Goal: Information Seeking & Learning: Understand process/instructions

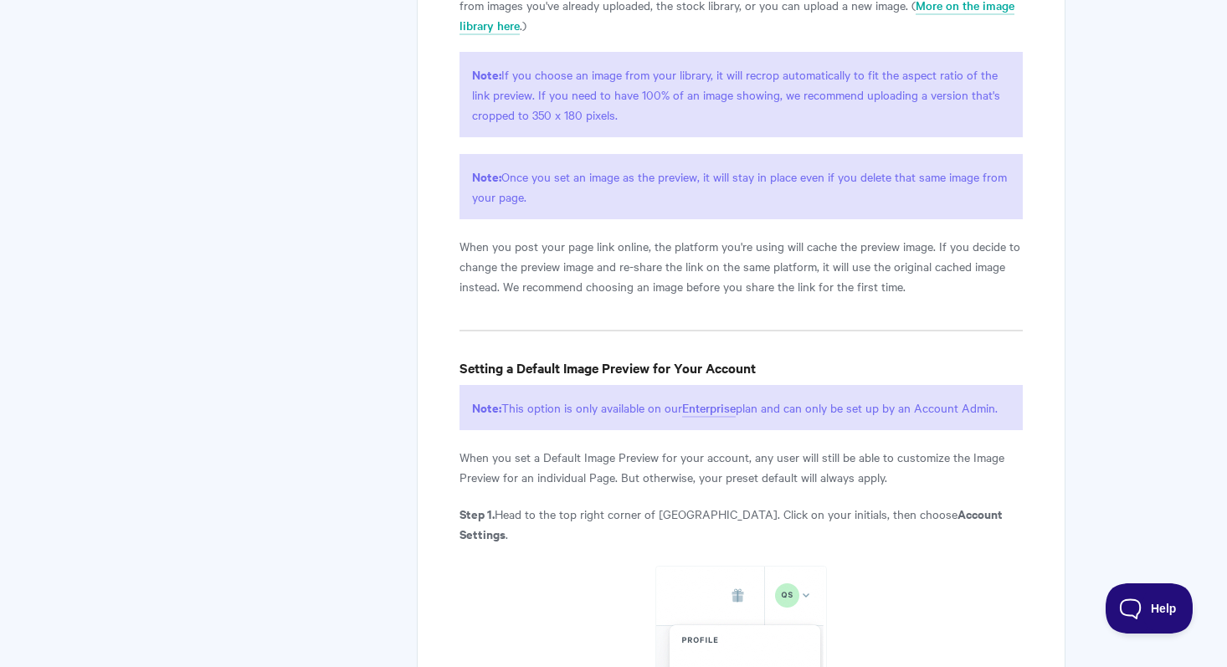
scroll to position [2840, 0]
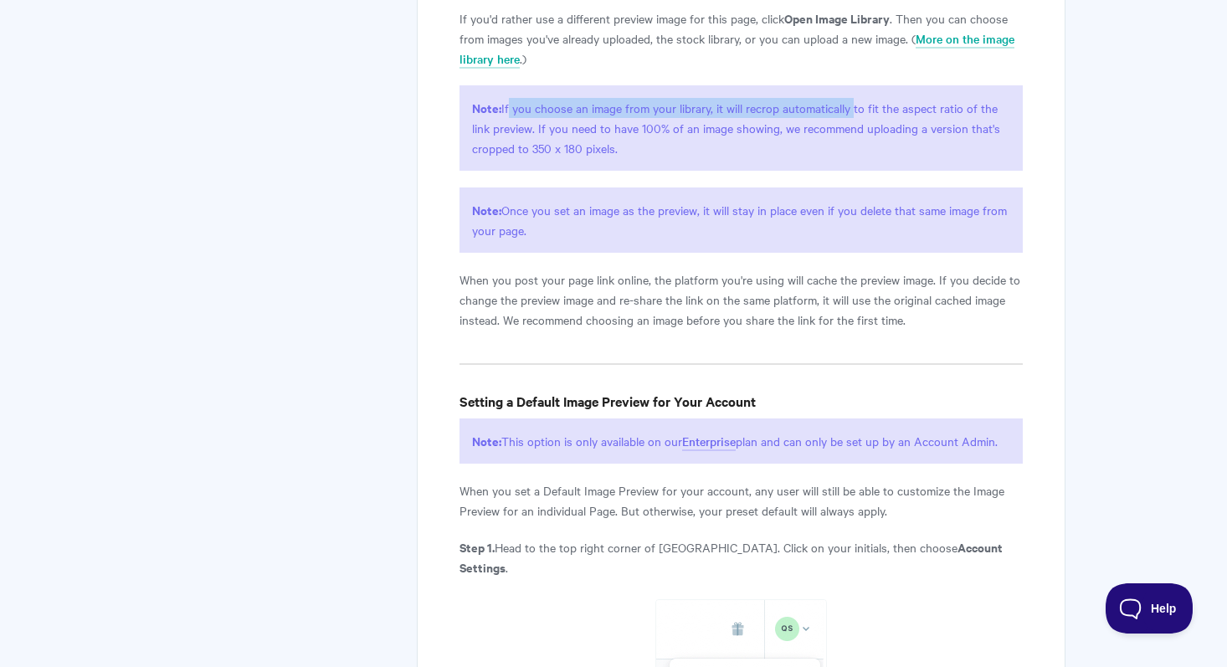
drag, startPoint x: 505, startPoint y: 104, endPoint x: 849, endPoint y: 108, distance: 343.1
click at [849, 108] on p "Note: If you choose an image from your library, it will recrop automatically to…" at bounding box center [740, 127] width 563 height 85
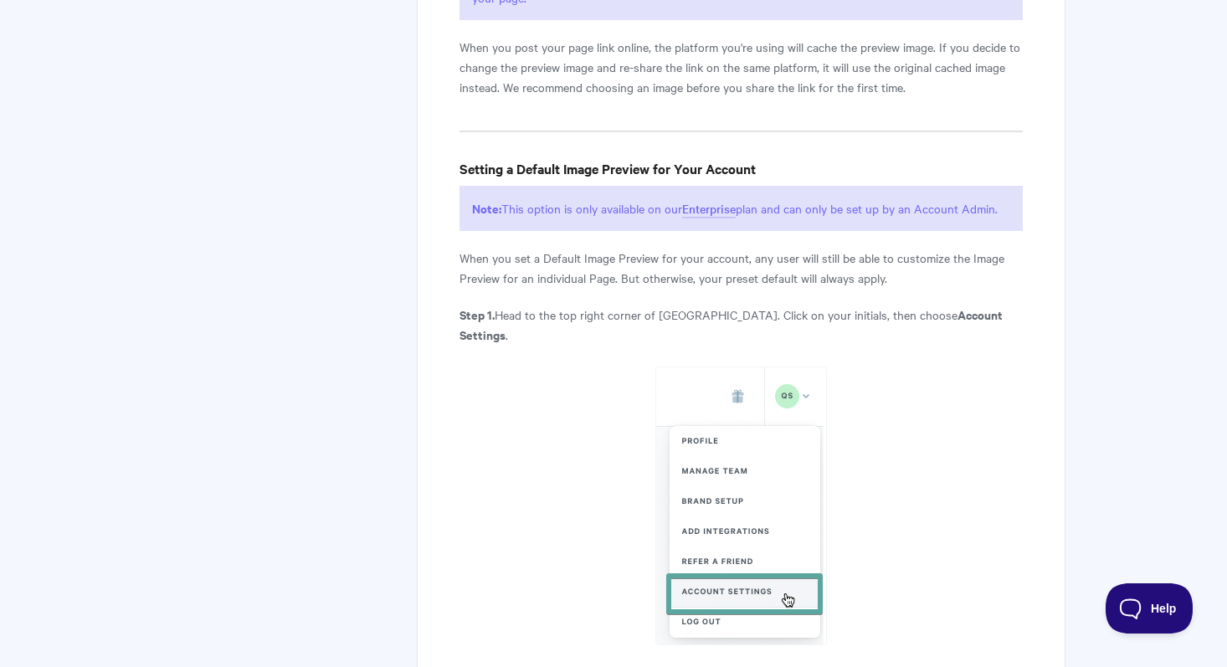
scroll to position [3063, 0]
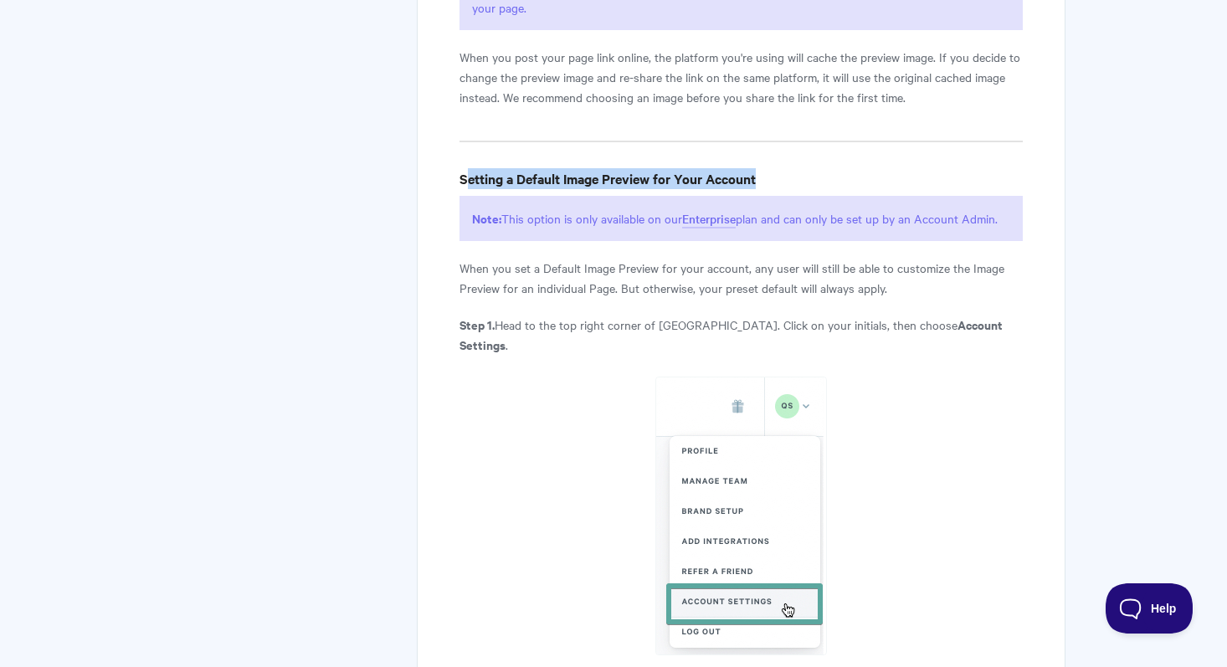
drag, startPoint x: 464, startPoint y: 178, endPoint x: 771, endPoint y: 182, distance: 306.3
click at [771, 182] on h4 "Setting a Default Image Preview for Your Account" at bounding box center [740, 178] width 563 height 21
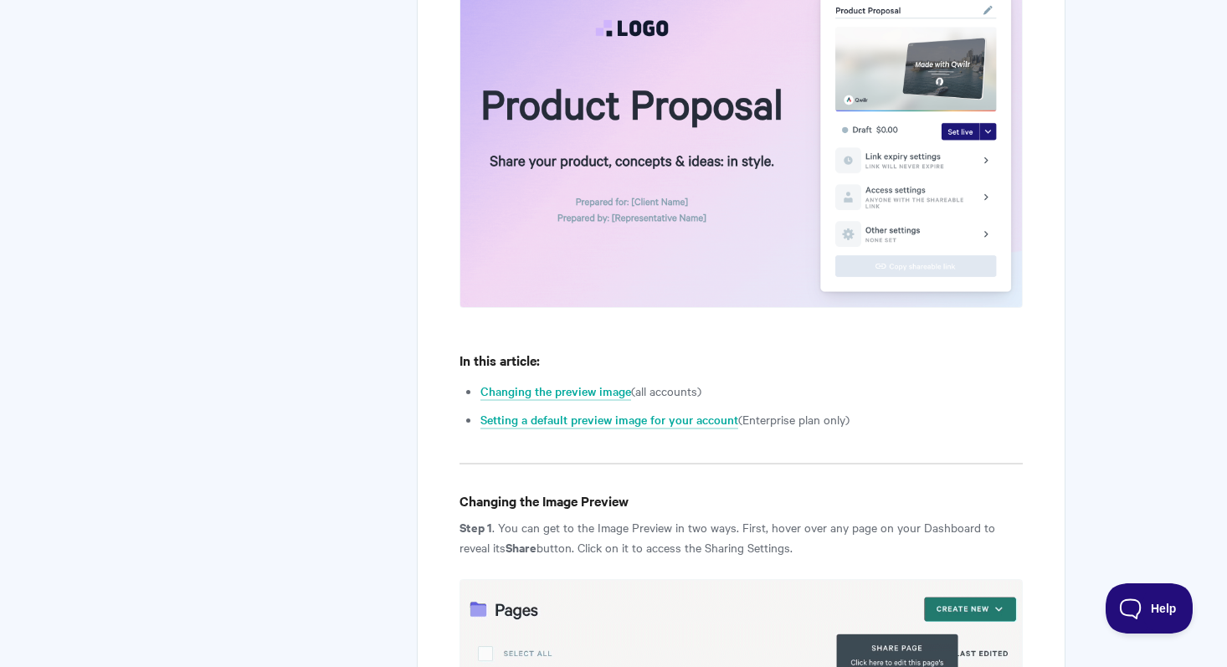
scroll to position [645, 0]
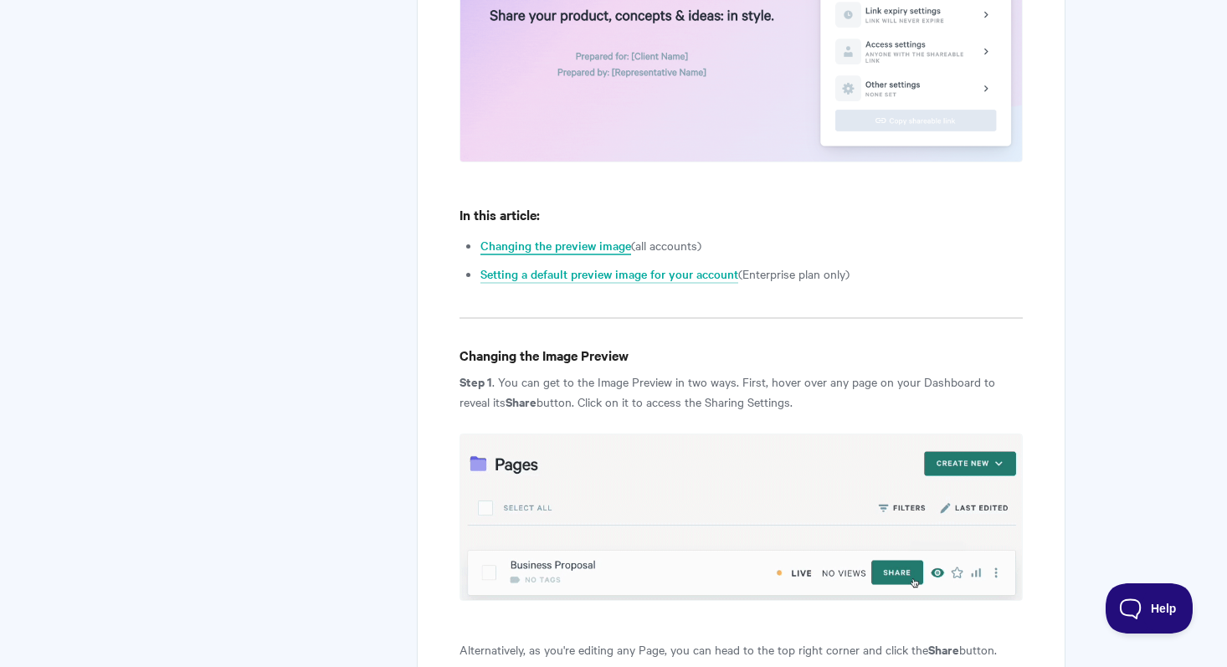
click at [593, 247] on link "Changing the preview image" at bounding box center [555, 246] width 151 height 18
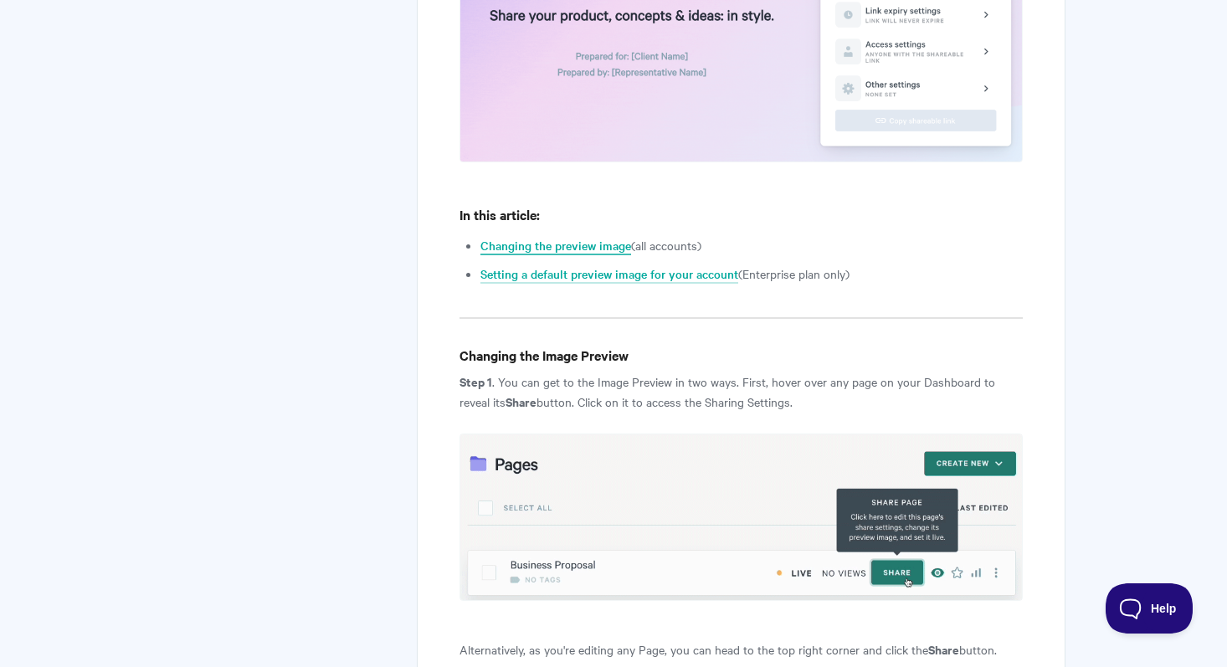
scroll to position [990, 0]
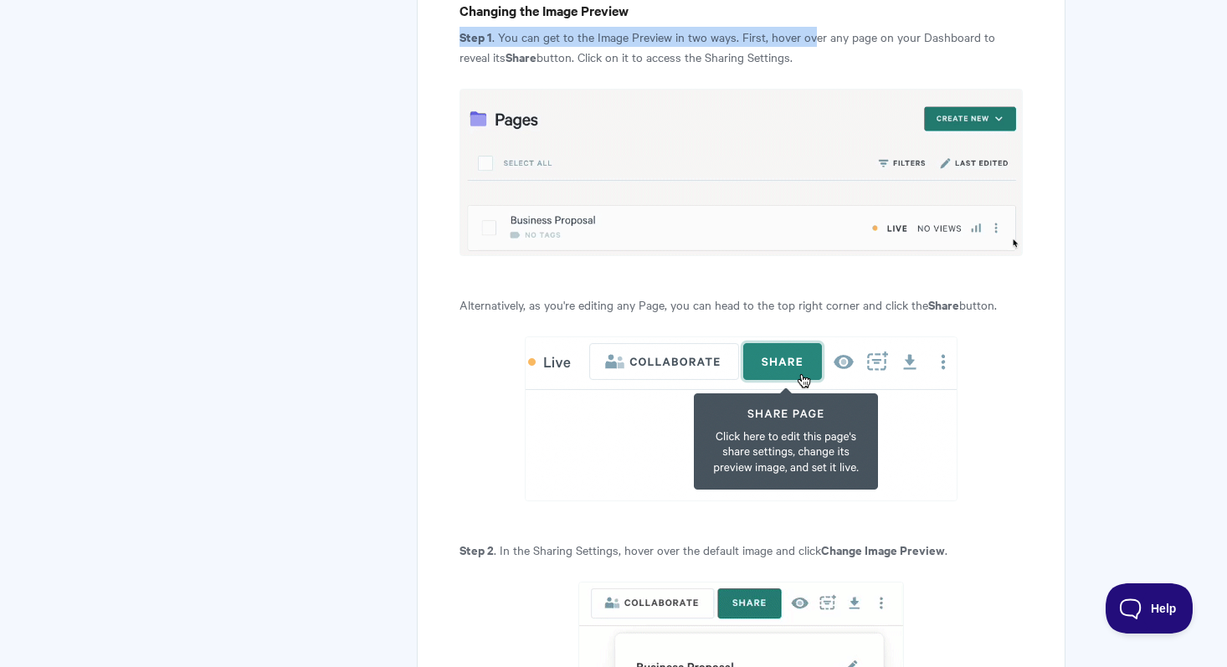
drag, startPoint x: 526, startPoint y: 35, endPoint x: 813, endPoint y: 34, distance: 286.2
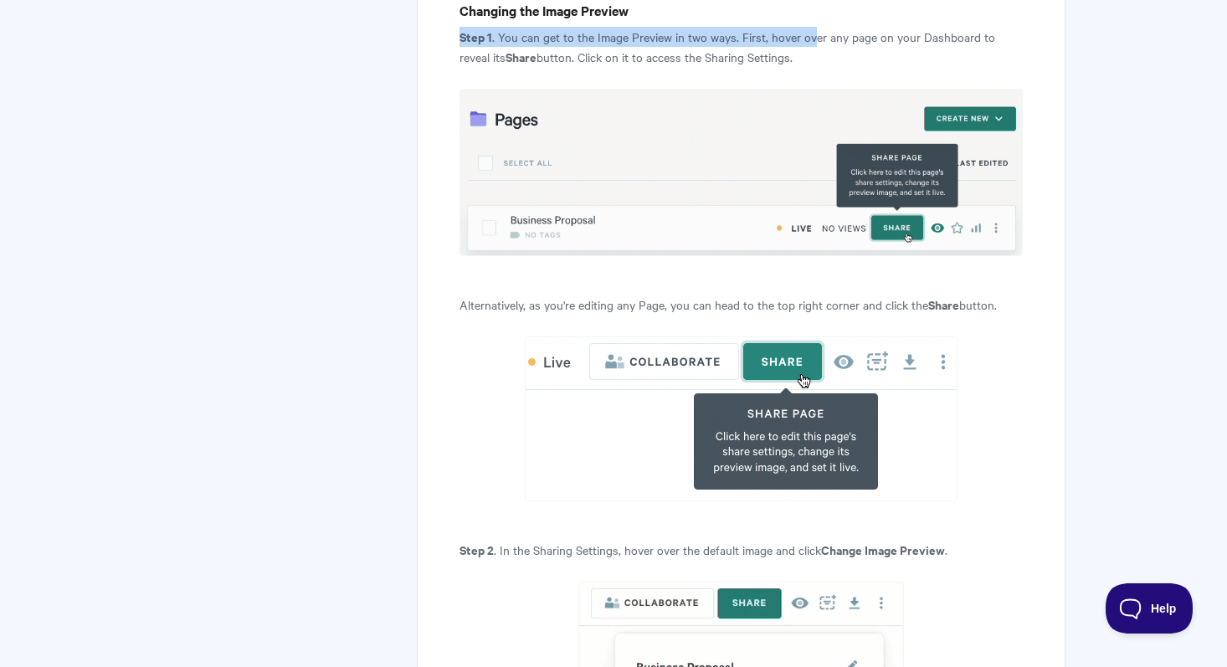
click at [813, 34] on p "Step 1 . You can get to the Image Preview in two ways. First, hover over any pa…" at bounding box center [740, 47] width 563 height 40
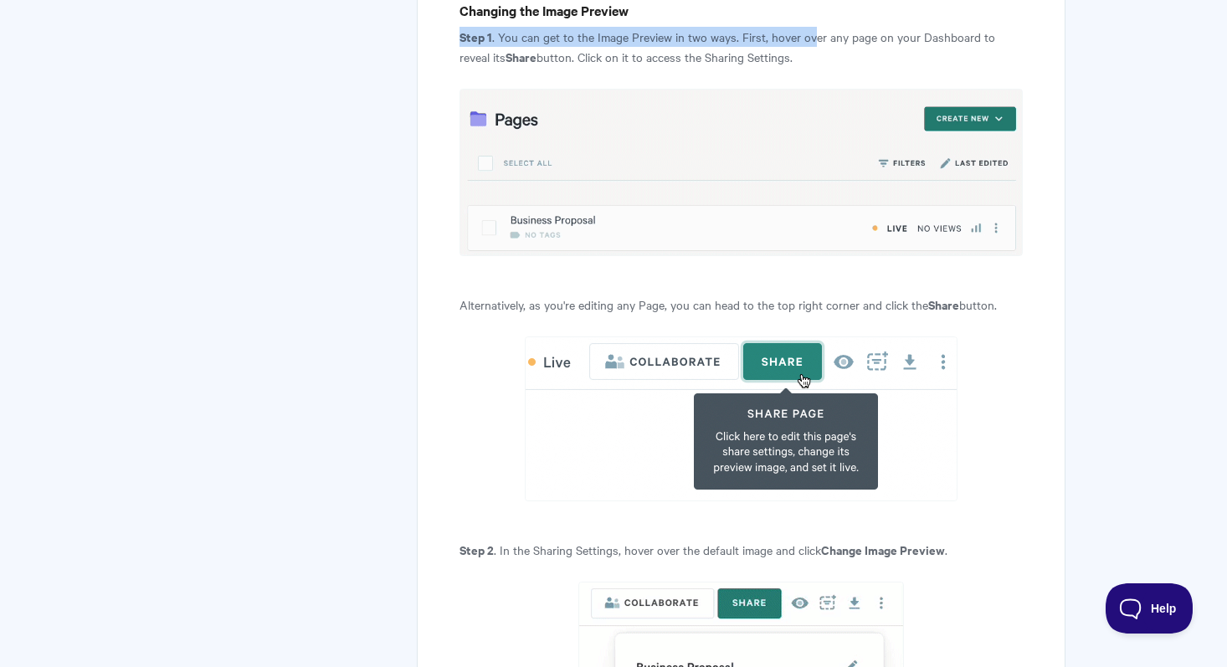
click at [813, 34] on p "Step 1 . You can get to the Image Preview in two ways. First, hover over any pa…" at bounding box center [740, 47] width 563 height 40
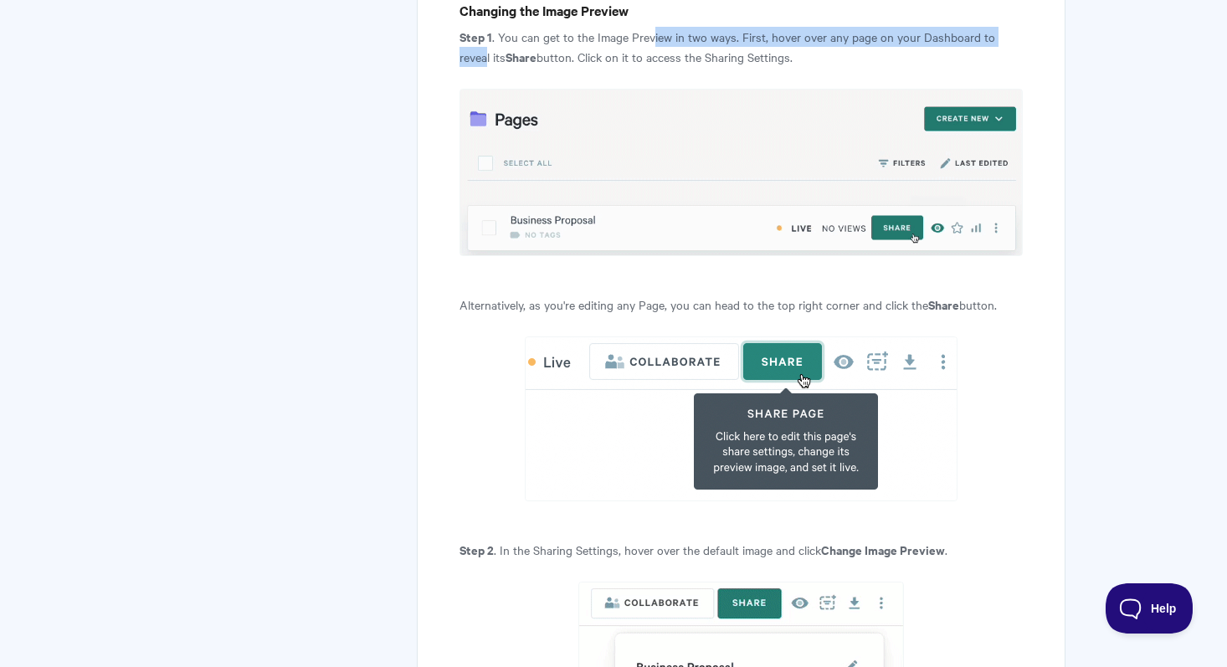
drag, startPoint x: 649, startPoint y: 35, endPoint x: 1018, endPoint y: 29, distance: 369.1
click at [1018, 29] on p "Step 1 . You can get to the Image Preview in two ways. First, hover over any pa…" at bounding box center [740, 47] width 563 height 40
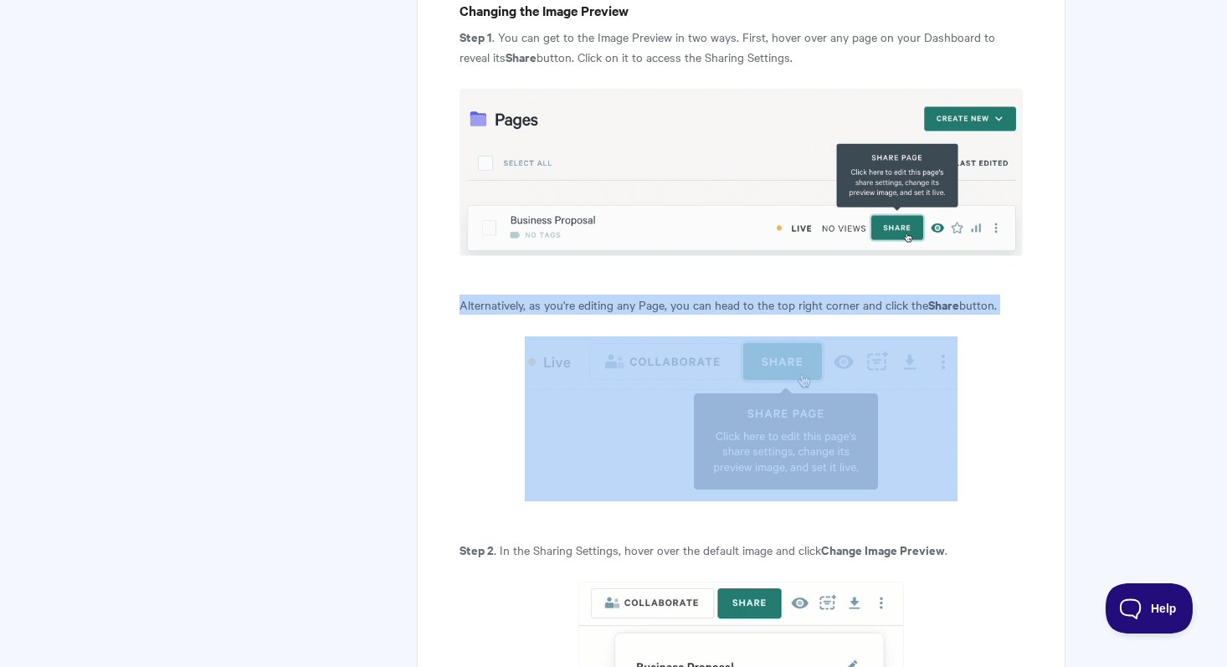
drag, startPoint x: 453, startPoint y: 299, endPoint x: 878, endPoint y: 315, distance: 425.4
click at [880, 314] on p "Alternatively, as you're editing any Page, you can head to the top right corner…" at bounding box center [740, 305] width 563 height 20
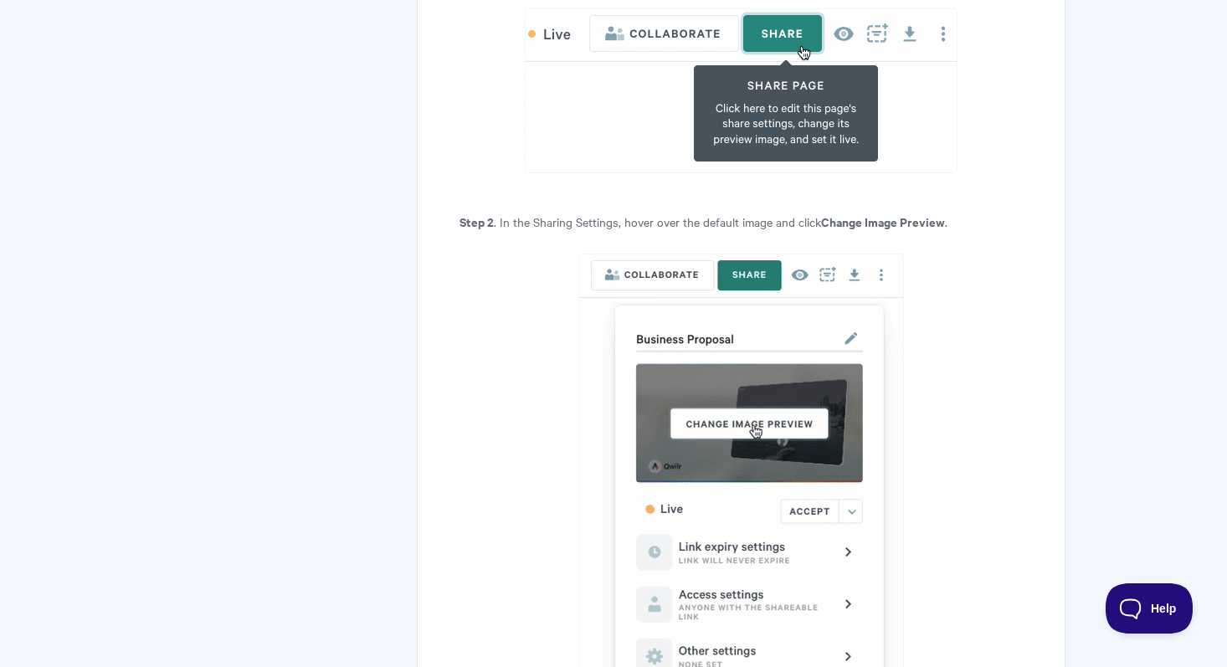
scroll to position [1404, 0]
